Goal: Task Accomplishment & Management: Use online tool/utility

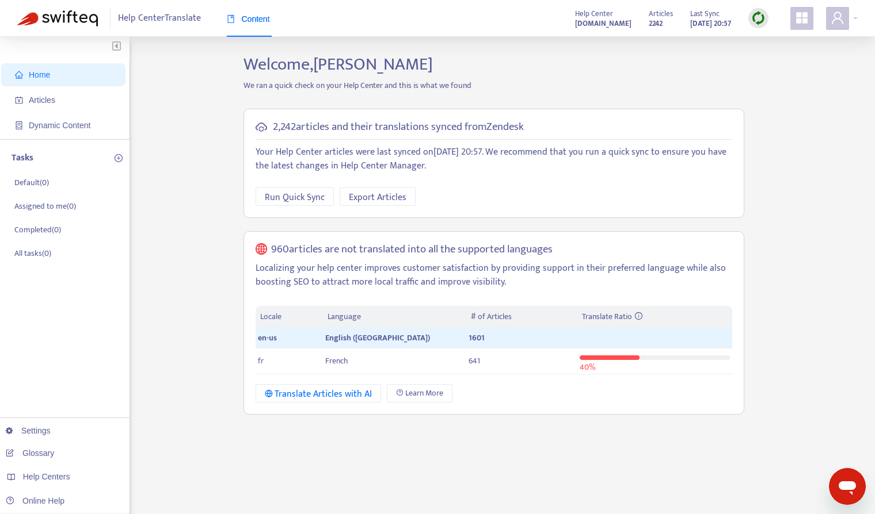
click at [761, 22] on img at bounding box center [758, 18] width 14 height 14
click at [770, 45] on link "Quick Sync" at bounding box center [781, 41] width 49 height 13
click at [66, 96] on span "Articles" at bounding box center [65, 100] width 101 height 23
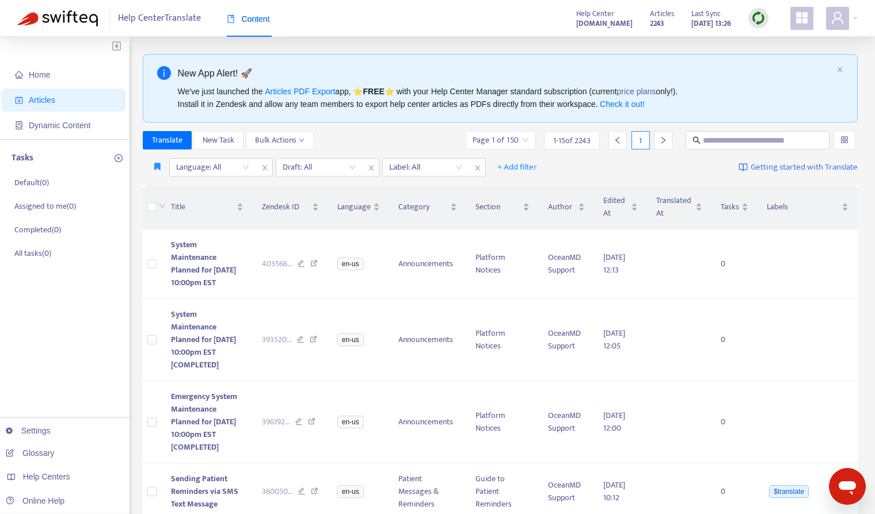
click at [844, 68] on div "New App Alert! 🚀 We've just launched the Articles PDF Export app, ⭐ FREE ⭐️ wit…" at bounding box center [500, 88] width 715 height 68
click at [837, 68] on icon "close" at bounding box center [839, 69] width 7 height 7
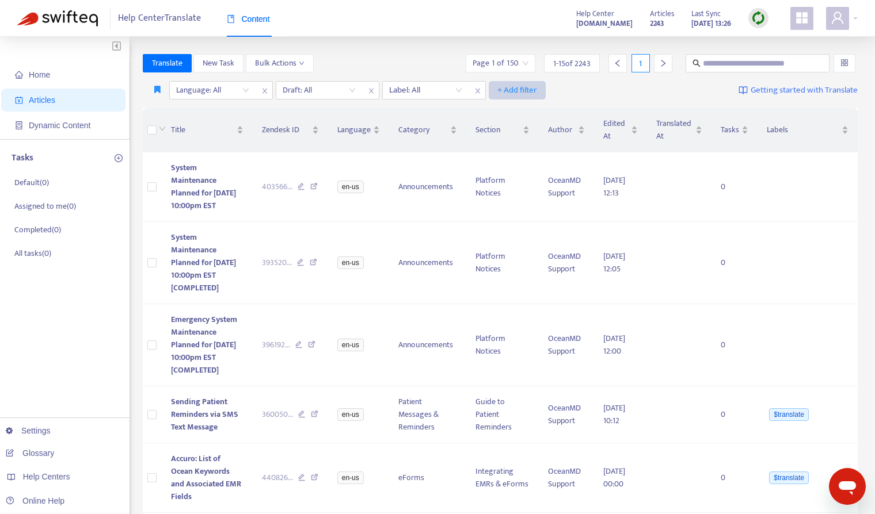
click at [521, 91] on span "+ Add filter" at bounding box center [517, 90] width 40 height 14
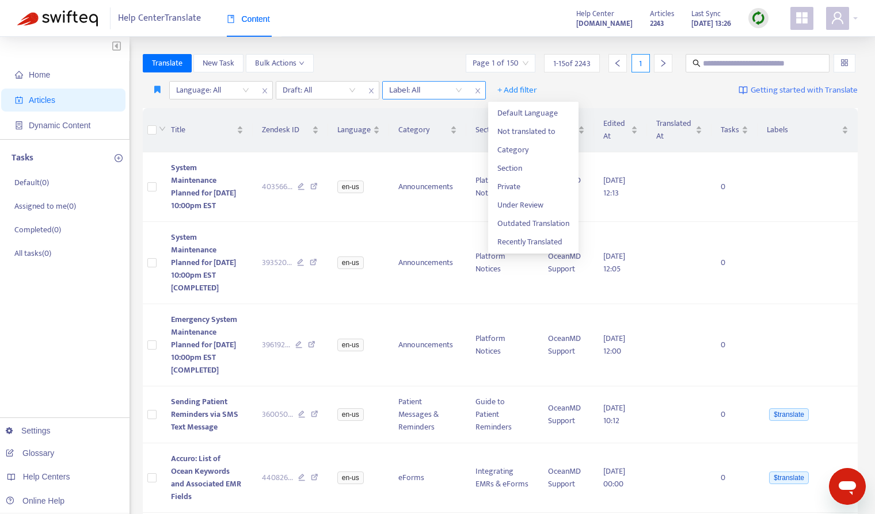
click at [446, 90] on div at bounding box center [420, 90] width 70 height 14
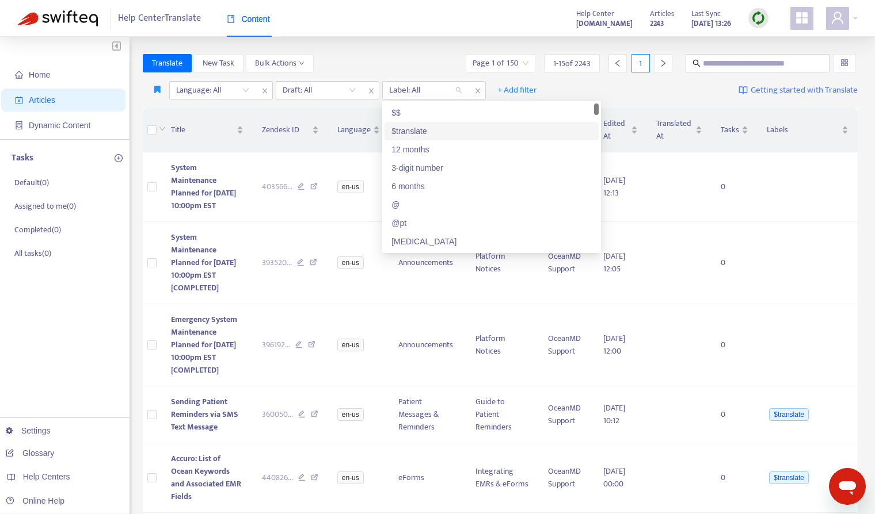
click at [426, 128] on div "$translate" at bounding box center [491, 131] width 200 height 13
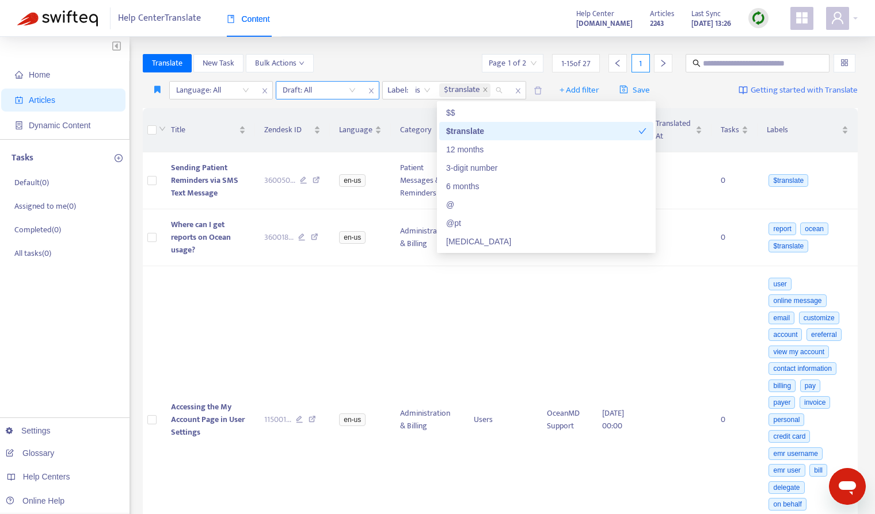
click at [326, 96] on input "search" at bounding box center [318, 90] width 73 height 17
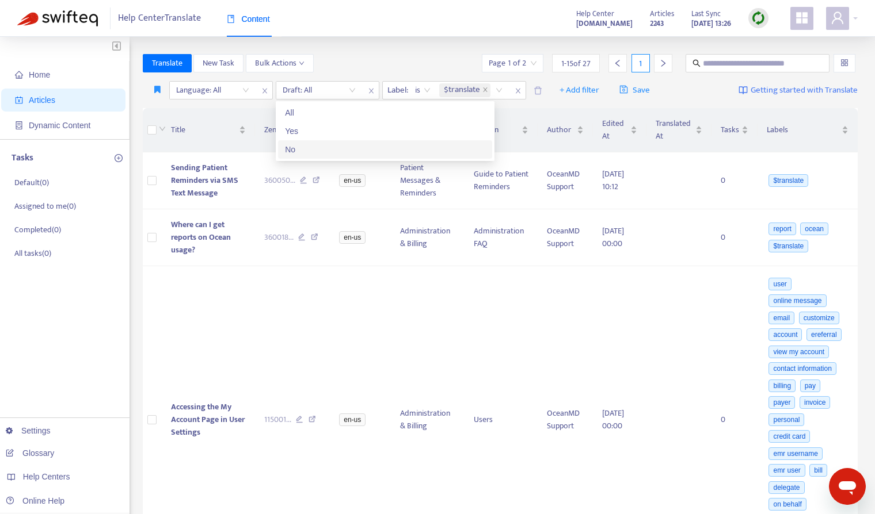
click at [295, 150] on div "No" at bounding box center [385, 149] width 200 height 13
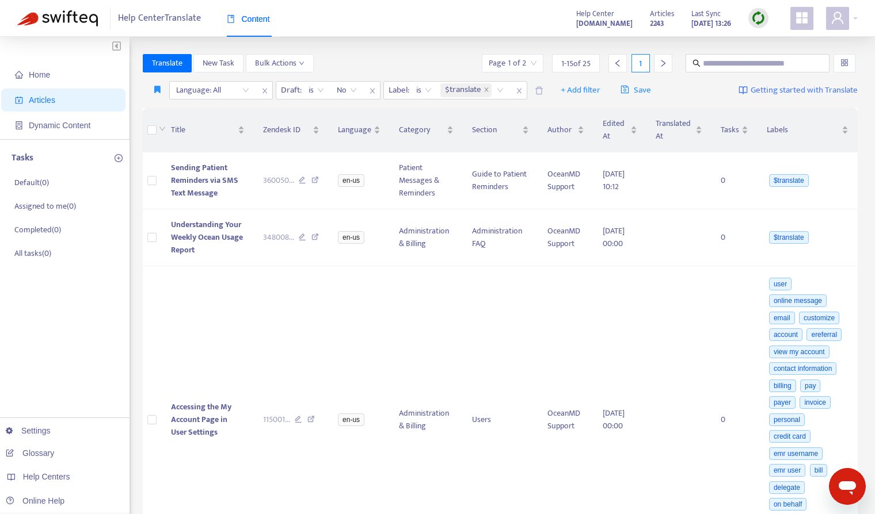
click at [532, 65] on input "search" at bounding box center [512, 63] width 48 height 17
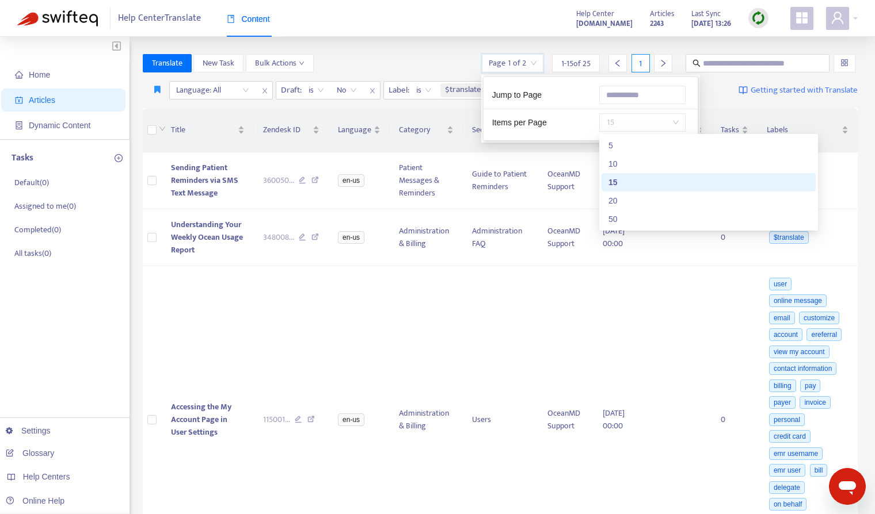
click at [629, 119] on span "15" at bounding box center [642, 122] width 72 height 17
click at [614, 215] on div "50" at bounding box center [708, 219] width 200 height 13
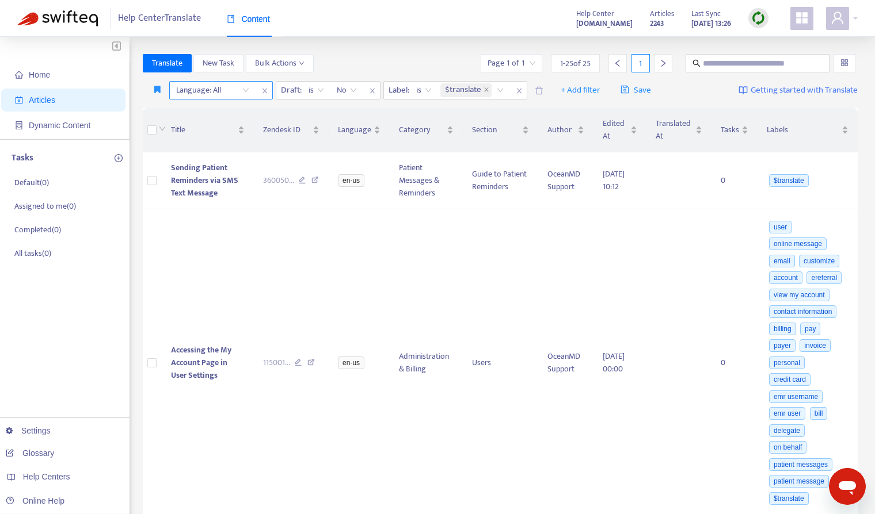
click at [239, 92] on div at bounding box center [207, 90] width 70 height 14
click at [192, 115] on div "en-us" at bounding box center [278, 112] width 200 height 13
click at [382, 58] on div "Translate New Task Bulk Actions Page 1 of 1 1 - 14 of 14 1" at bounding box center [500, 63] width 715 height 18
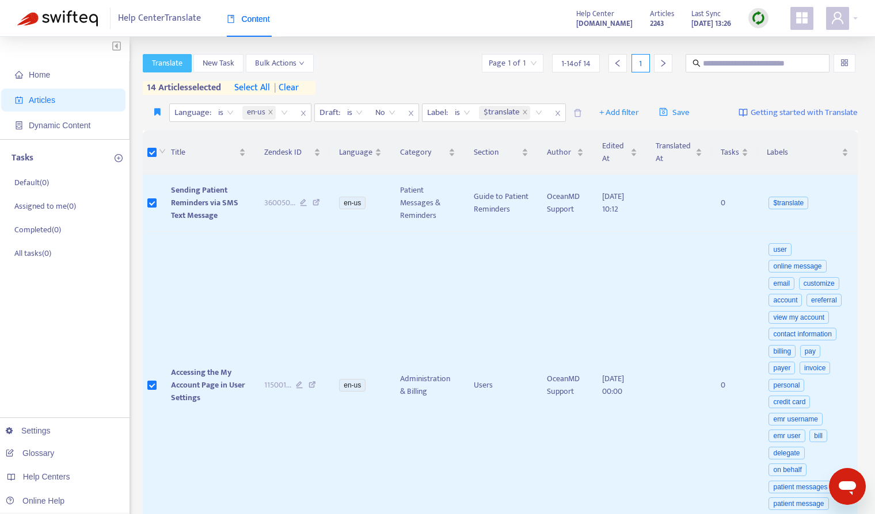
click at [169, 62] on span "Translate" at bounding box center [167, 63] width 30 height 13
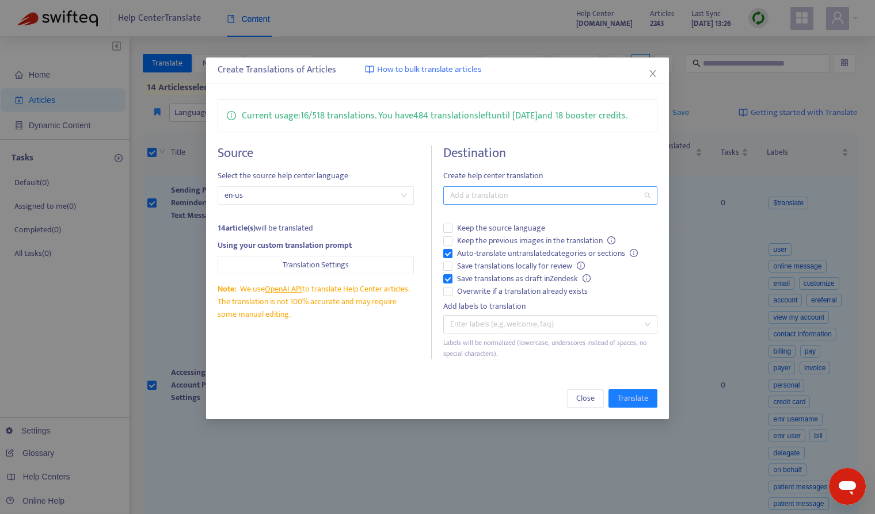
click at [477, 197] on div at bounding box center [544, 196] width 197 height 14
click at [481, 235] on div "French ( fr )" at bounding box center [552, 237] width 200 height 13
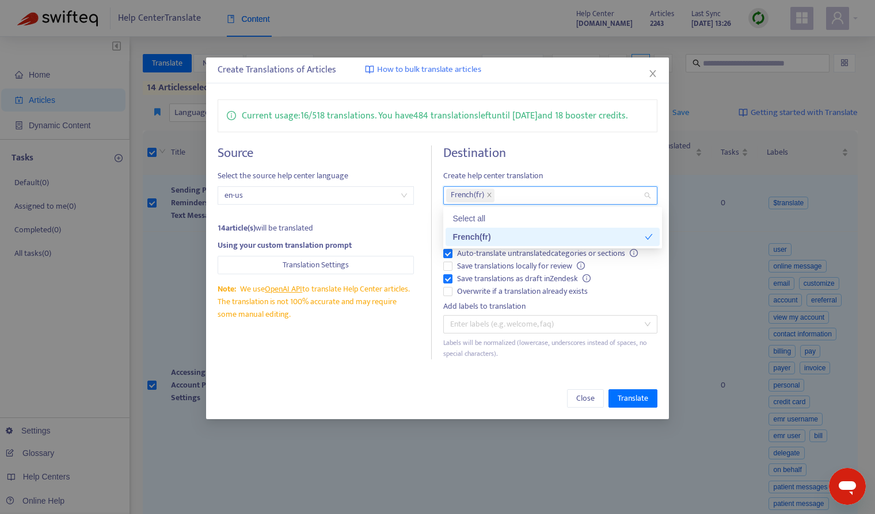
click at [437, 250] on div "Source Select the source help center language en-us 14 article(s) will be trans…" at bounding box center [437, 253] width 440 height 214
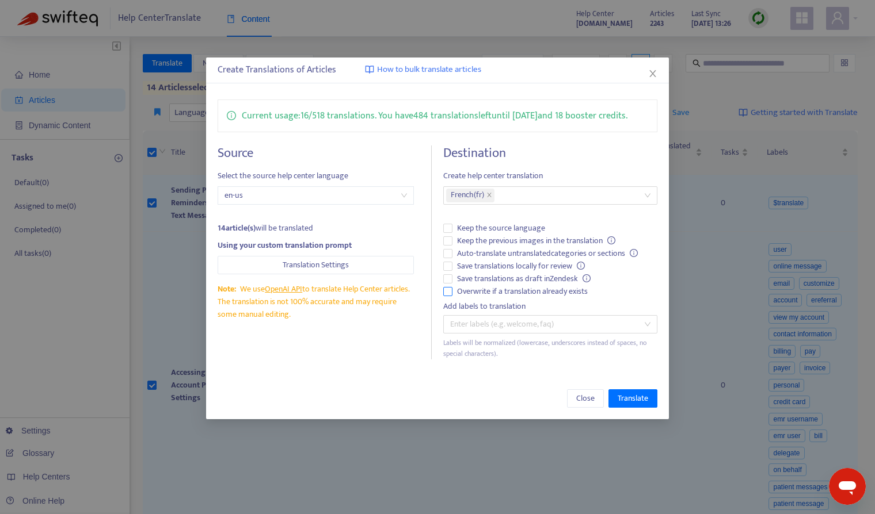
click at [493, 290] on span "Overwrite if a translation already exists" at bounding box center [522, 291] width 140 height 13
click at [632, 401] on span "Translate" at bounding box center [632, 398] width 30 height 13
